Goal: Use online tool/utility: Utilize a website feature to perform a specific function

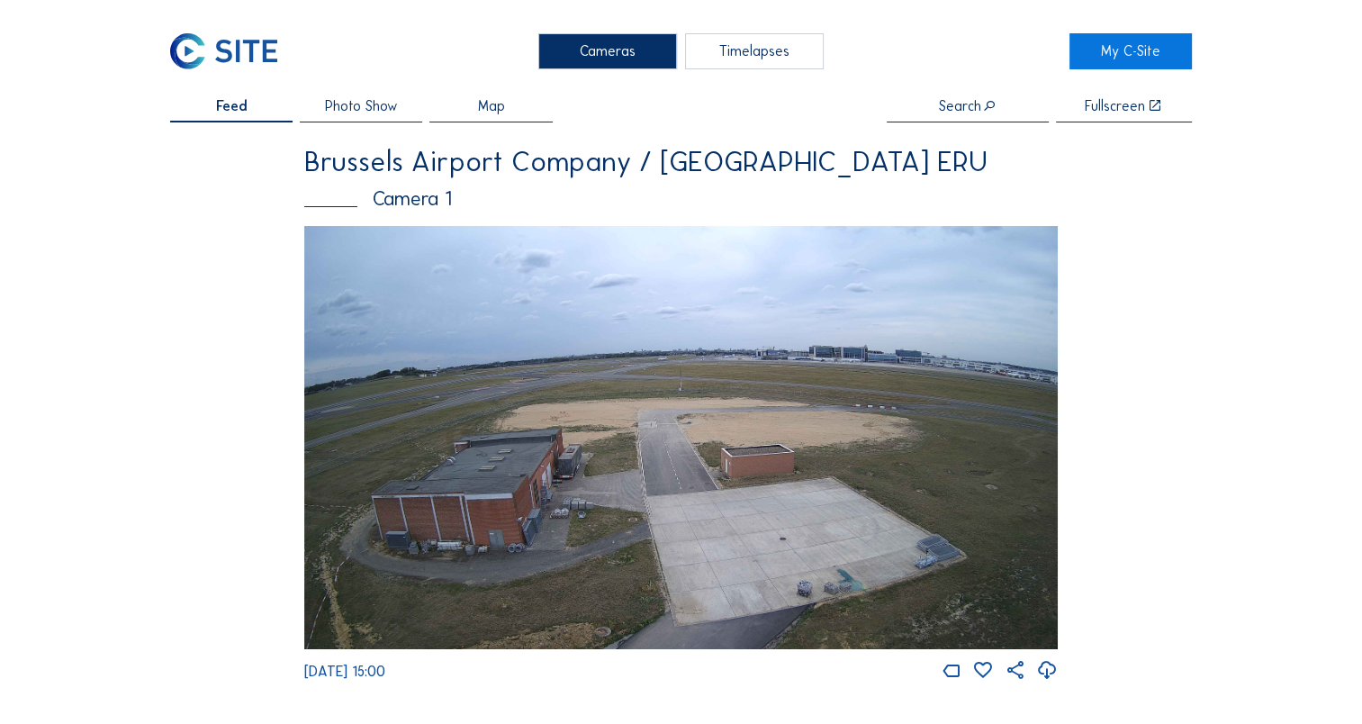
click at [747, 52] on div "Timelapses" at bounding box center [754, 51] width 139 height 36
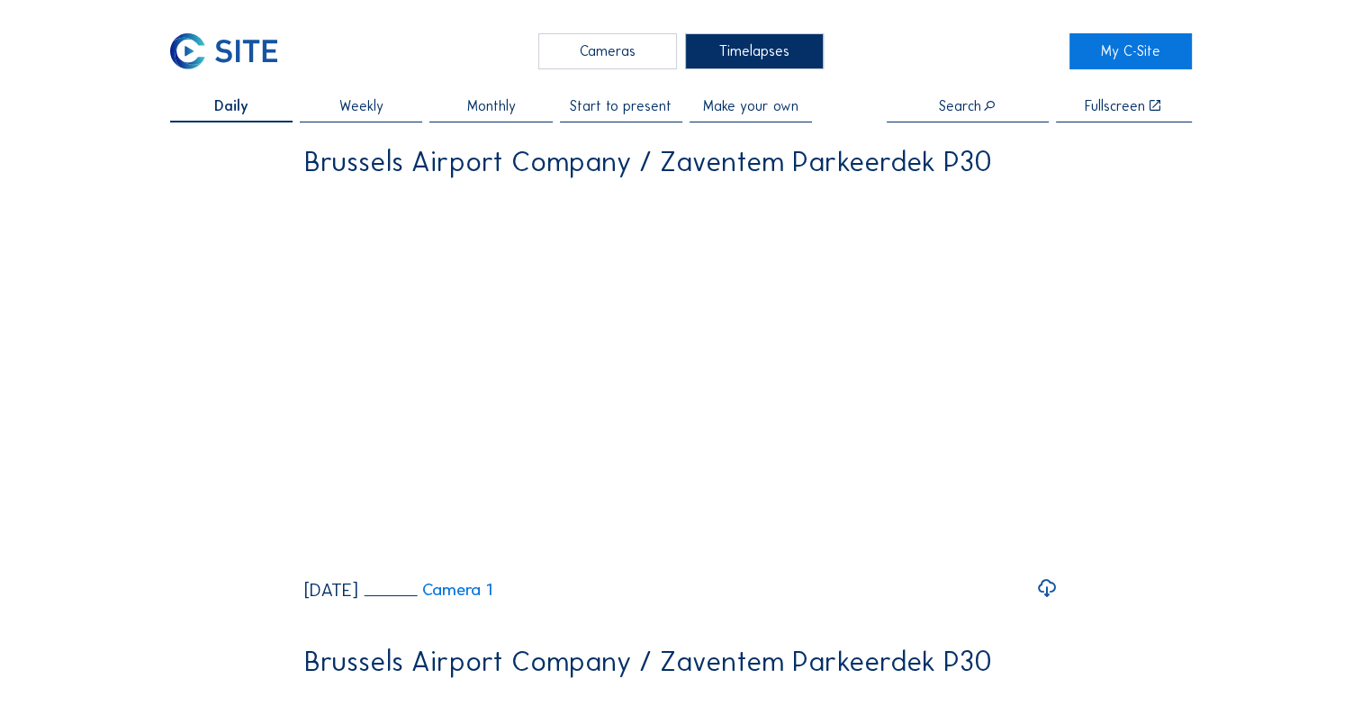
click at [719, 106] on span "Make your own" at bounding box center [750, 106] width 95 height 14
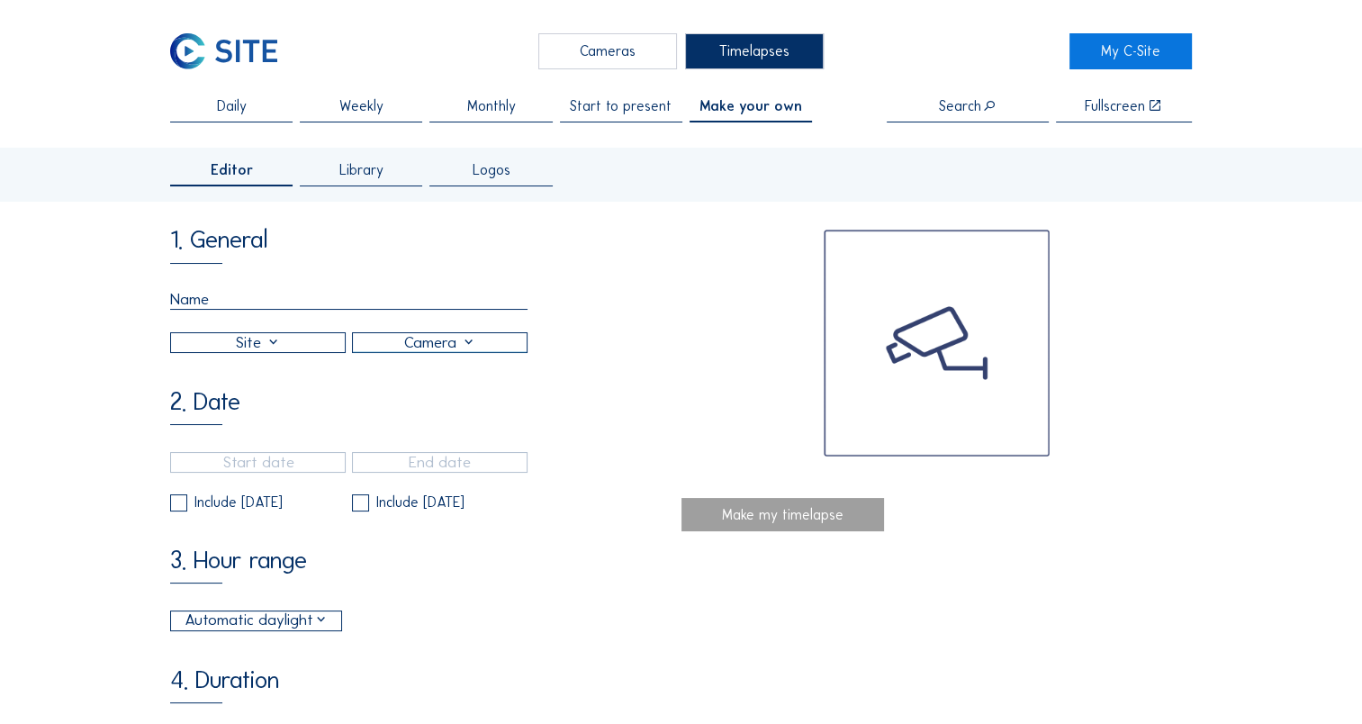
click at [389, 174] on div "Library" at bounding box center [361, 174] width 122 height 23
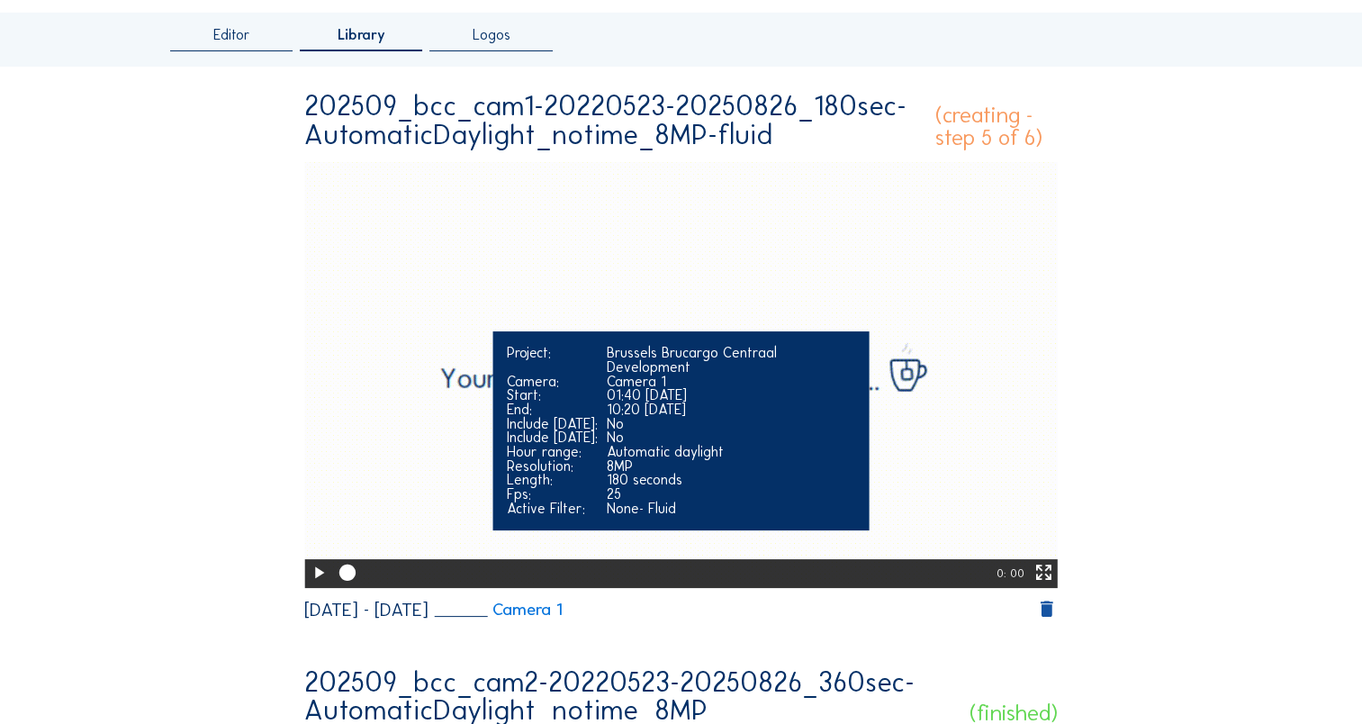
scroll to position [180, 0]
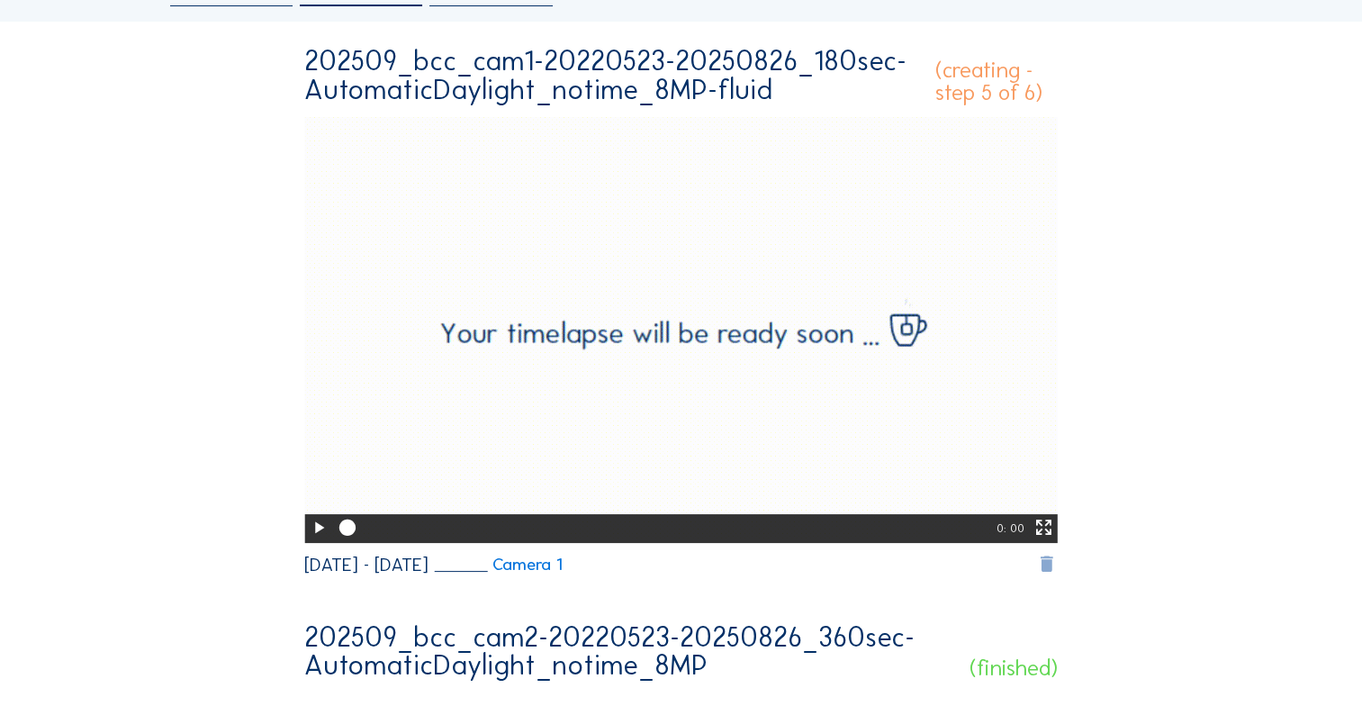
click at [1058, 572] on icon at bounding box center [1047, 565] width 22 height 23
